Goal: Check status: Check status

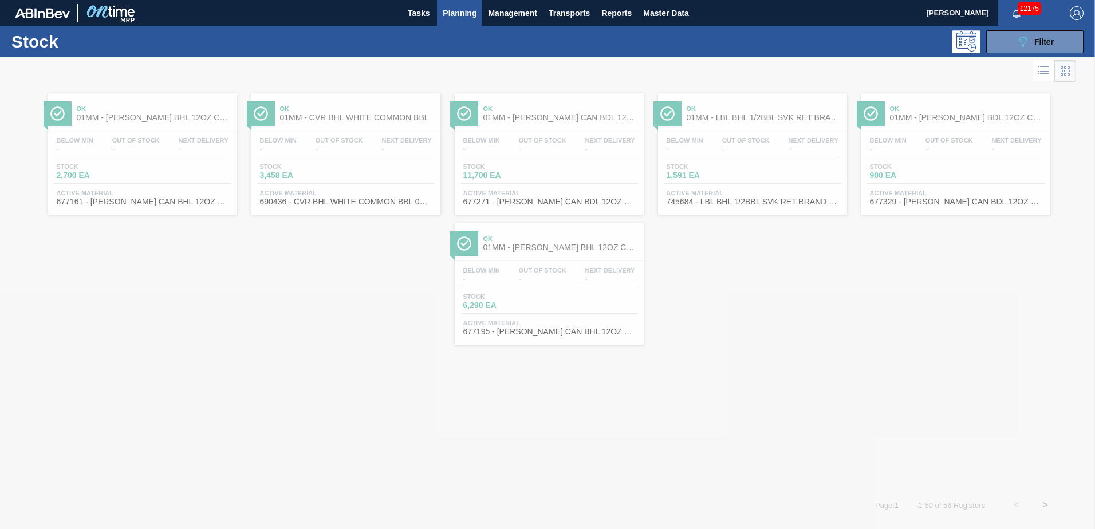
click at [639, 356] on div at bounding box center [547, 293] width 1095 height 472
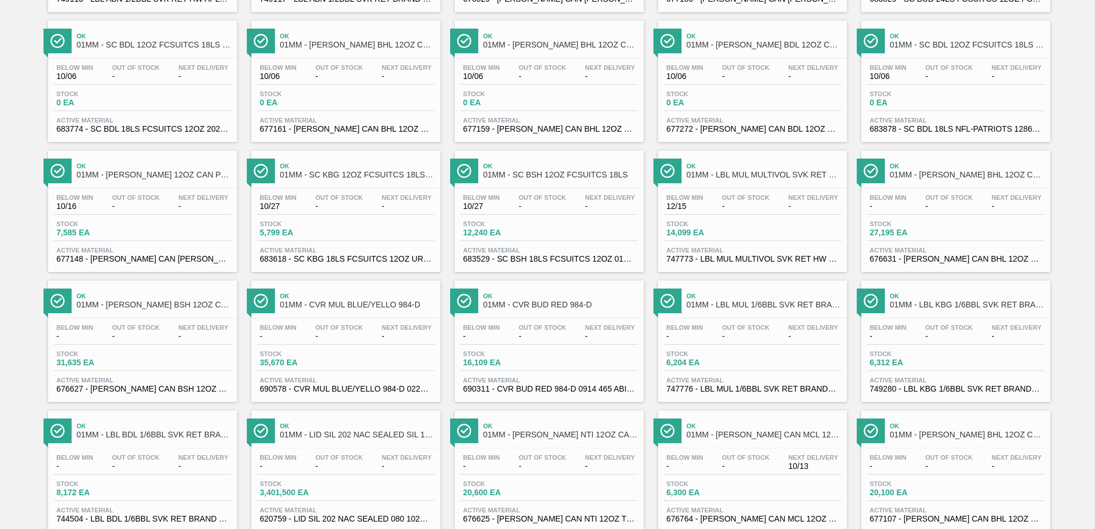
scroll to position [884, 0]
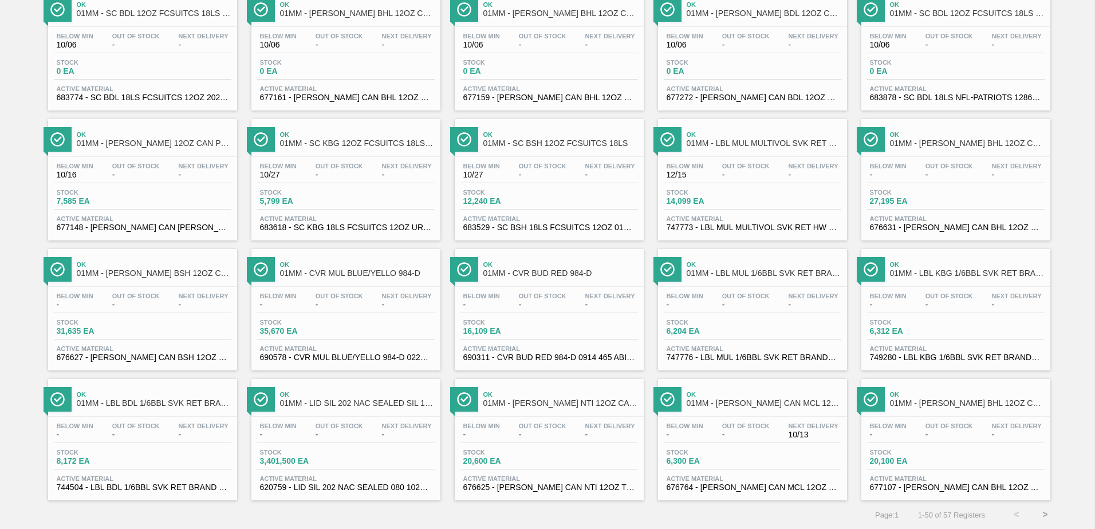
click at [1040, 518] on button ">" at bounding box center [1045, 515] width 29 height 29
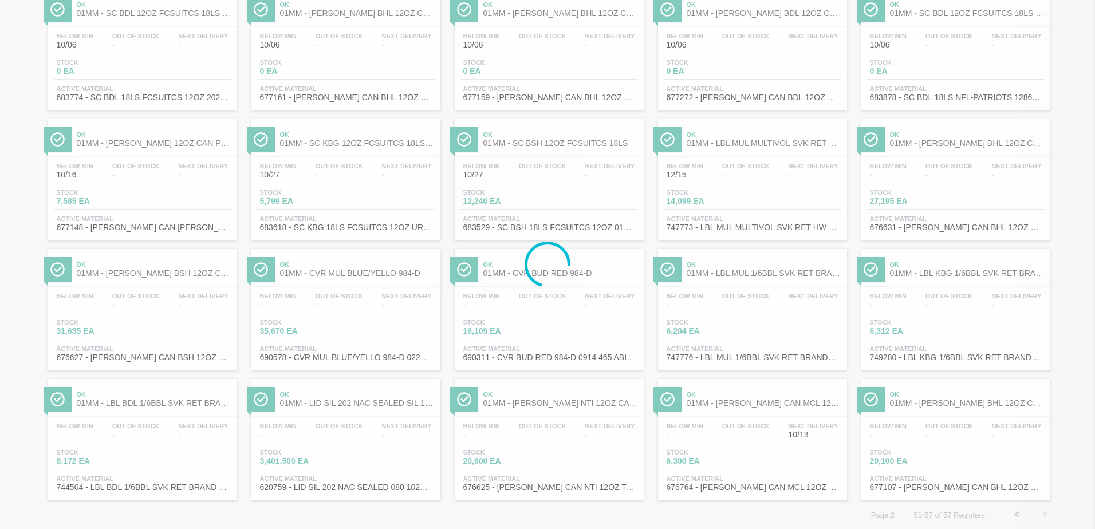
scroll to position [0, 0]
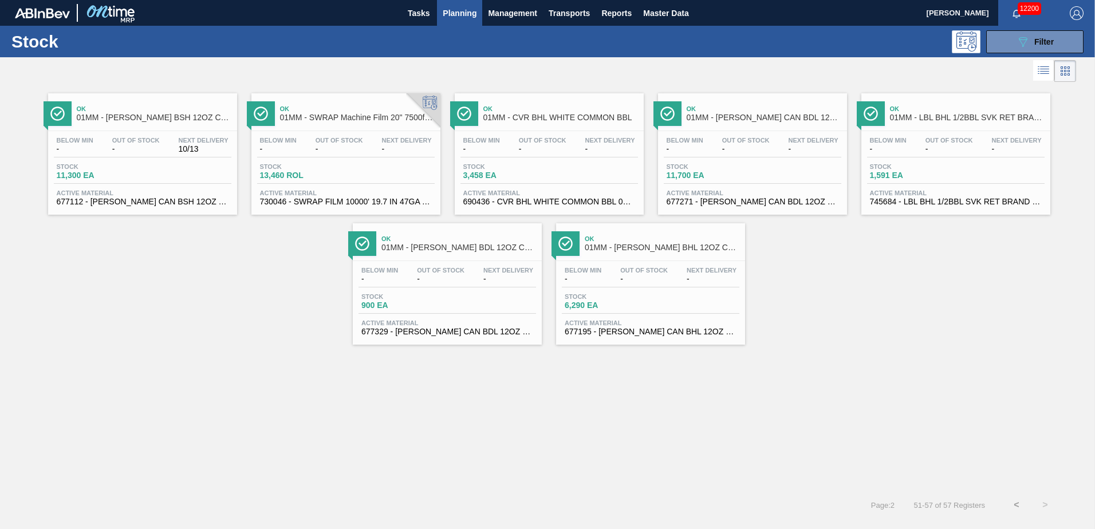
click at [396, 279] on span "-" at bounding box center [379, 279] width 37 height 9
